Goal: Task Accomplishment & Management: Use online tool/utility

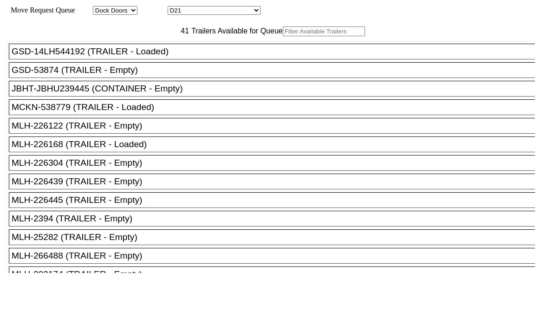
select select "1815"
select select "12558"
click at [283, 36] on input "text" at bounding box center [324, 31] width 82 height 10
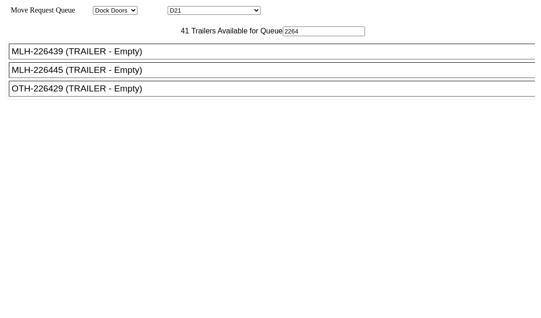
type input "2264"
click at [132, 75] on div "MLH-226445 (TRAILER - Empty)" at bounding box center [276, 70] width 529 height 10
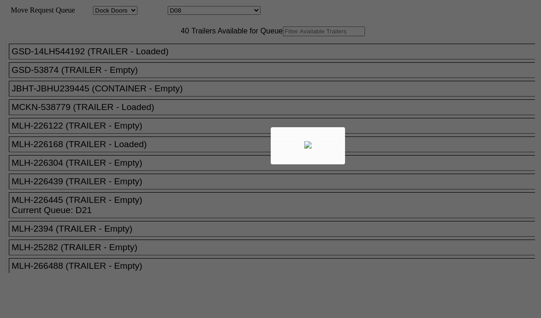
select select "1815"
select select "12545"
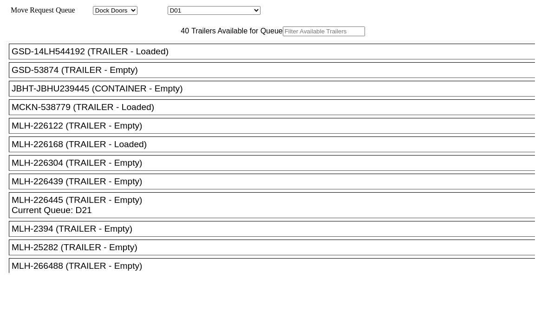
click at [283, 36] on input "text" at bounding box center [324, 31] width 82 height 10
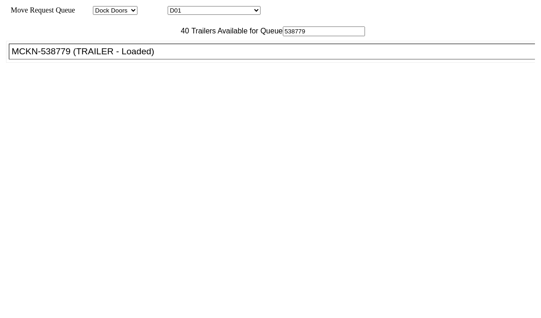
type input "538779"
click at [130, 57] on div "MCKN-538779 (TRAILER - Loaded)" at bounding box center [276, 51] width 529 height 10
